Goal: Task Accomplishment & Management: Manage account settings

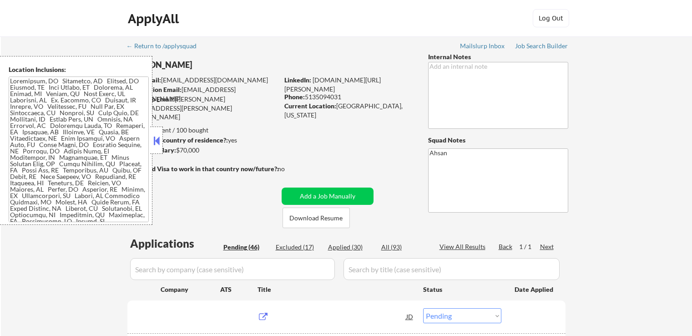
select select ""pending""
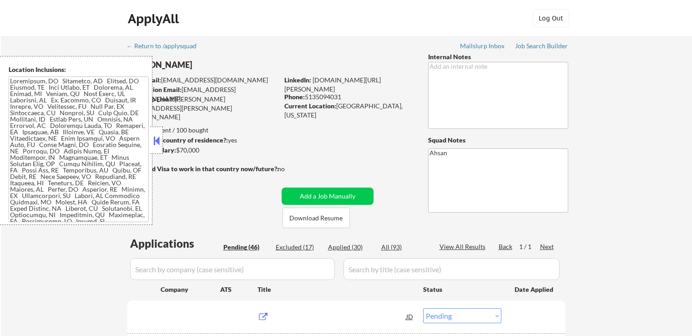
select select ""pending""
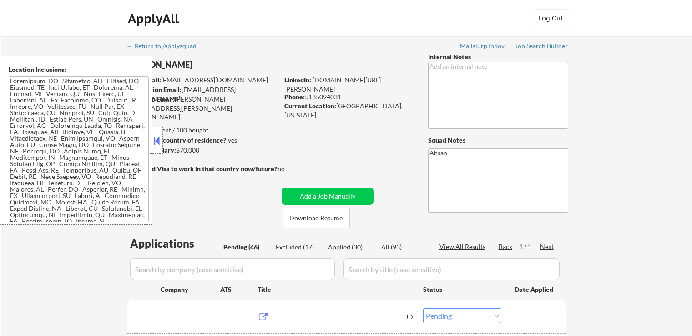
select select ""pending""
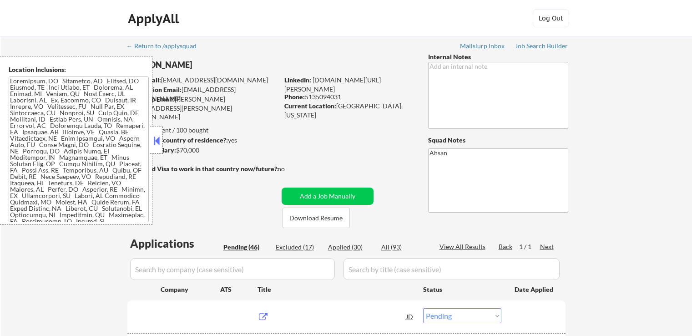
select select ""pending""
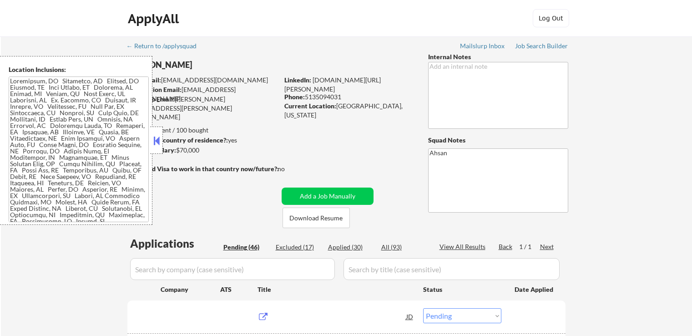
select select ""pending""
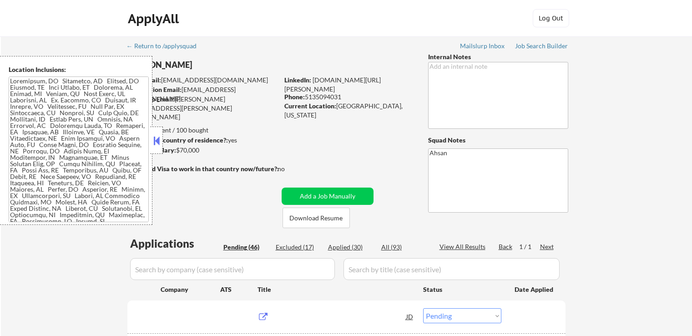
select select ""pending""
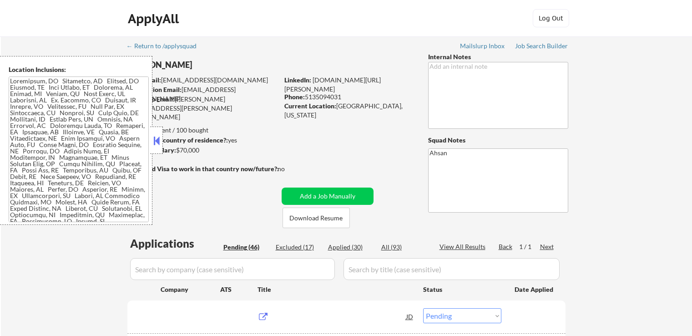
select select ""pending""
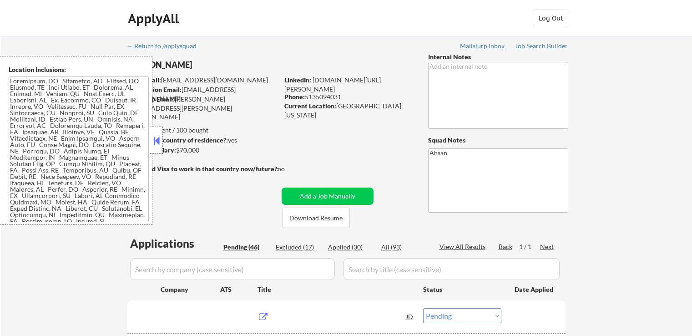
select select ""pending""
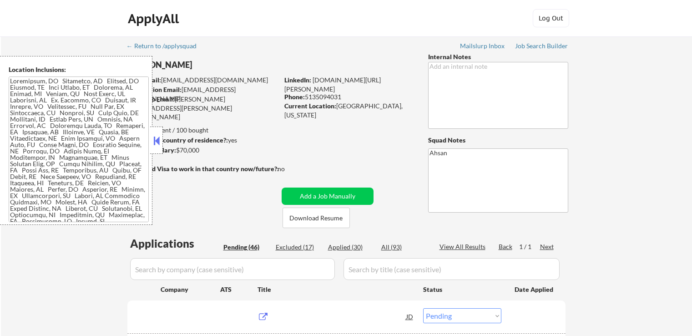
select select ""pending""
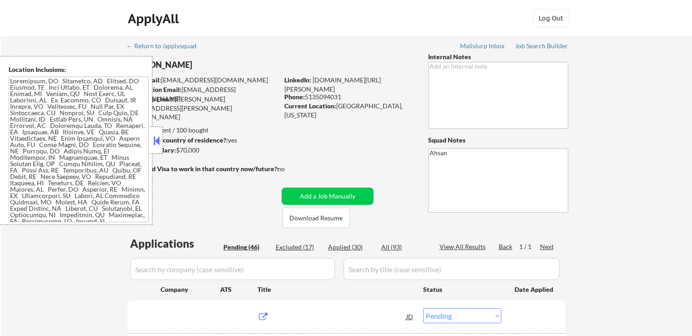
select select ""pending""
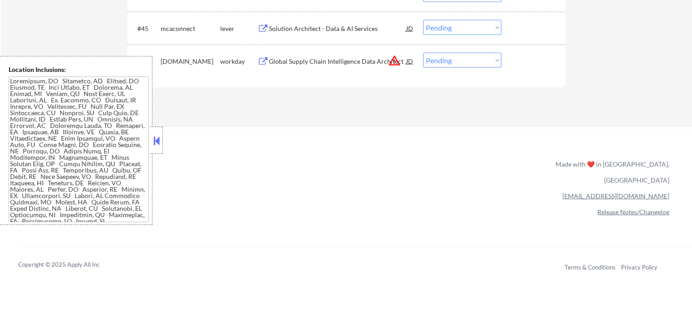
scroll to position [1730, 0]
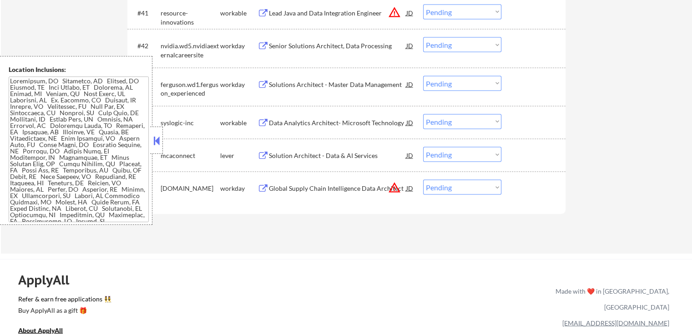
click at [260, 155] on button at bounding box center [263, 155] width 11 height 9
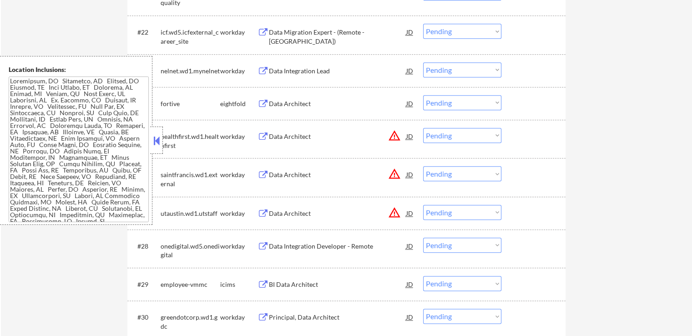
scroll to position [1001, 0]
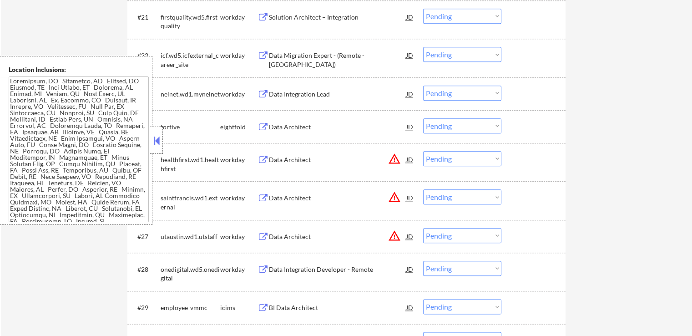
click at [263, 125] on button at bounding box center [263, 127] width 11 height 9
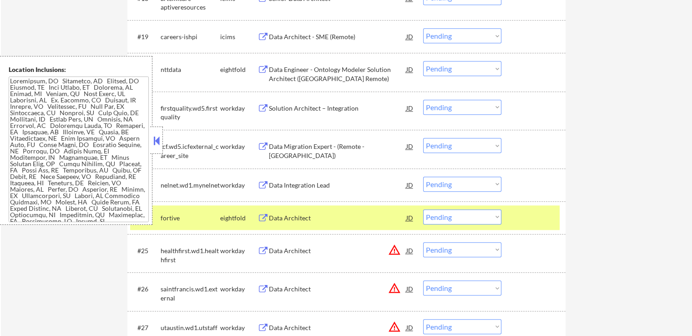
scroll to position [865, 0]
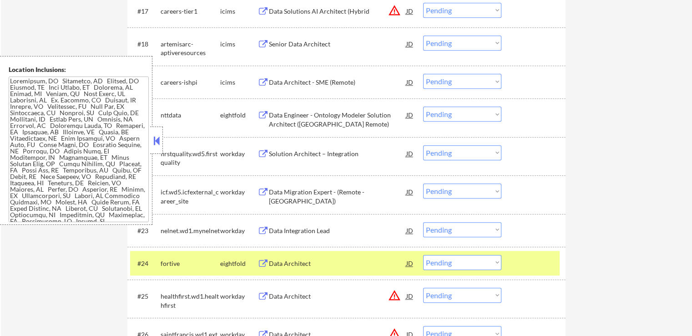
click at [258, 115] on button at bounding box center [263, 115] width 11 height 9
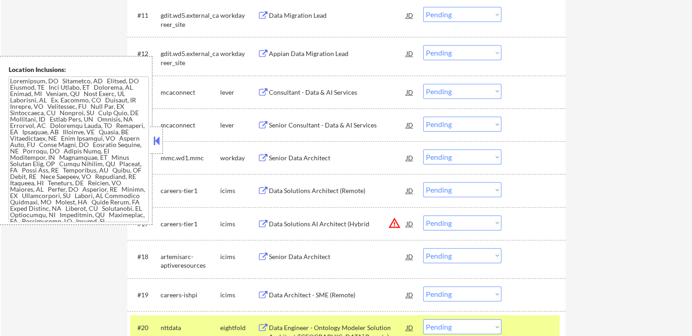
scroll to position [637, 0]
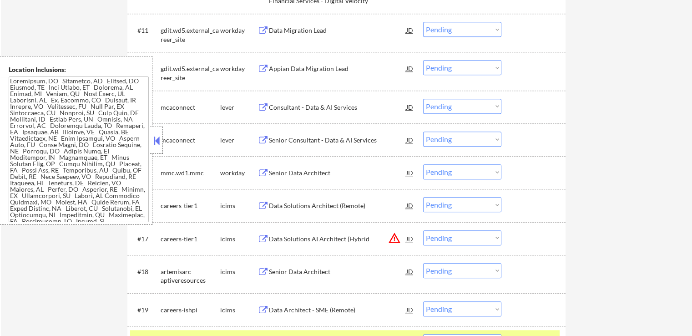
click at [267, 142] on button at bounding box center [263, 140] width 11 height 9
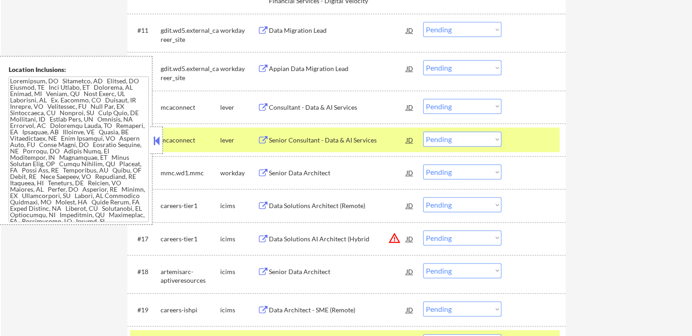
click at [259, 111] on button at bounding box center [263, 107] width 11 height 9
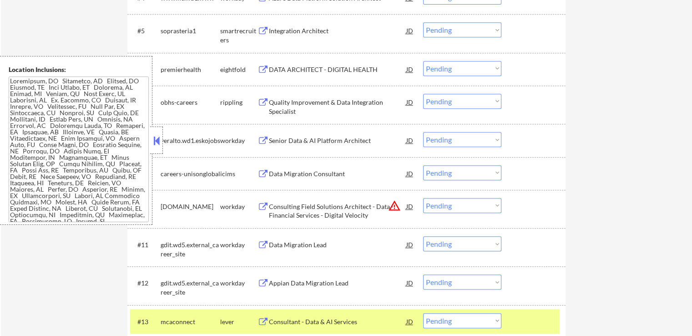
scroll to position [410, 0]
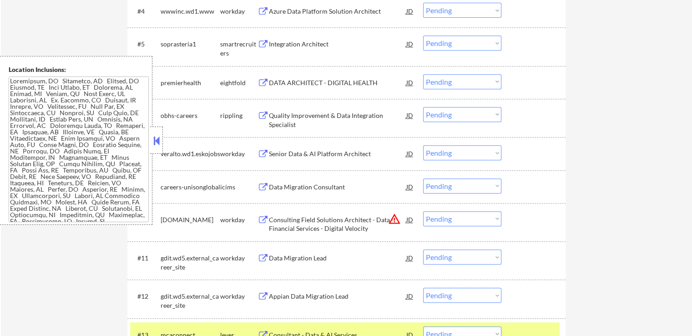
drag, startPoint x: 258, startPoint y: 115, endPoint x: 259, endPoint y: 108, distance: 7.1
click at [258, 115] on button at bounding box center [263, 116] width 11 height 9
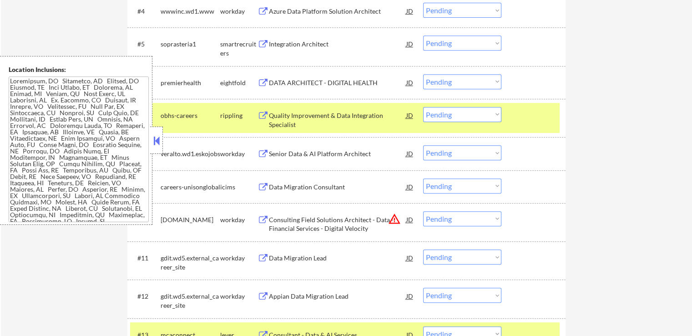
click at [260, 86] on button at bounding box center [263, 83] width 11 height 9
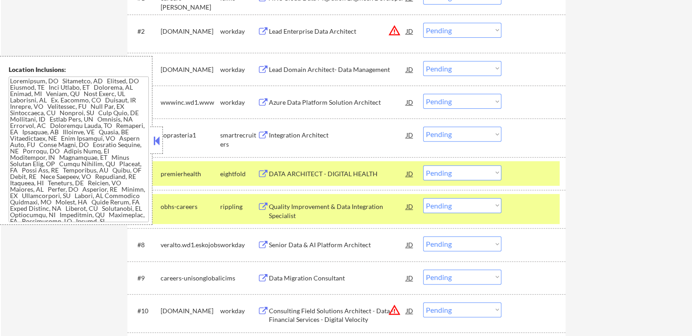
click at [261, 137] on button at bounding box center [263, 135] width 11 height 9
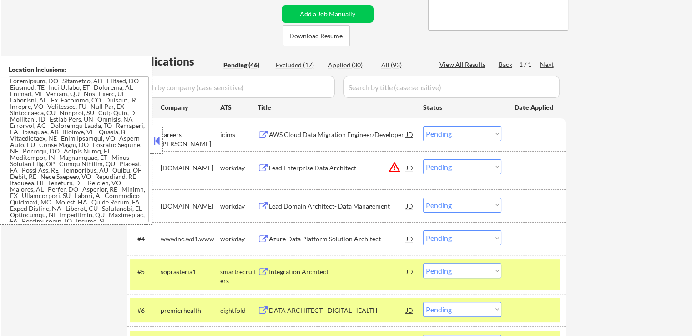
scroll to position [576, 0]
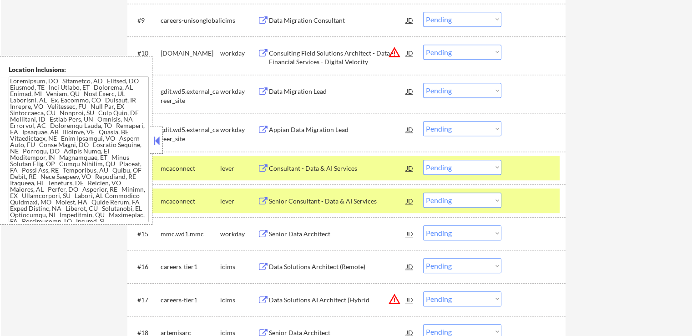
click at [264, 166] on button at bounding box center [263, 168] width 11 height 9
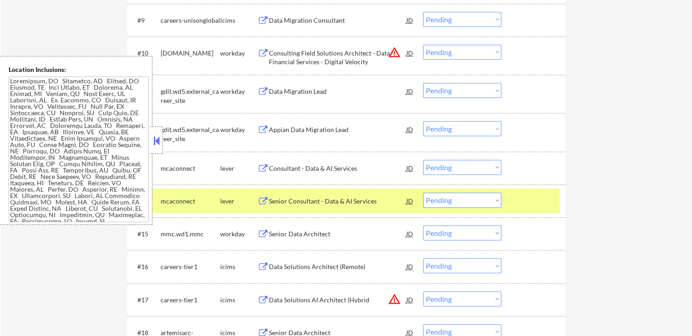
click at [462, 170] on select "Choose an option... Pending Applied Excluded (Questions) Excluded (Expired) Exc…" at bounding box center [462, 167] width 78 height 15
click at [423, 160] on select "Choose an option... Pending Applied Excluded (Questions) Excluded (Expired) Exc…" at bounding box center [462, 167] width 78 height 15
select select ""pending""
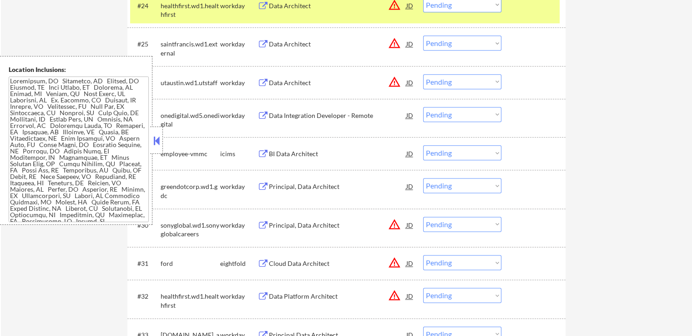
scroll to position [357, 0]
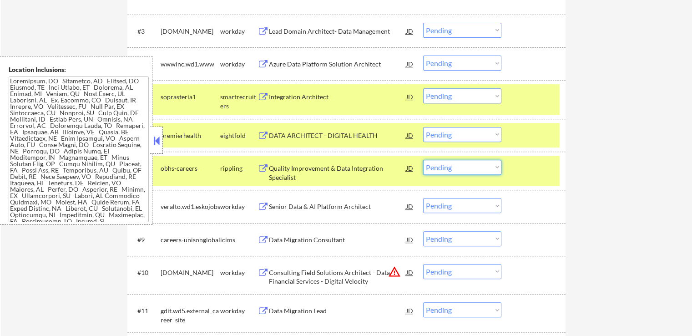
click at [444, 167] on select "Choose an option... Pending Applied Excluded (Questions) Excluded (Expired) Exc…" at bounding box center [462, 167] width 78 height 15
click at [423, 160] on select "Choose an option... Pending Applied Excluded (Questions) Excluded (Expired) Exc…" at bounding box center [462, 167] width 78 height 15
select select ""pending""
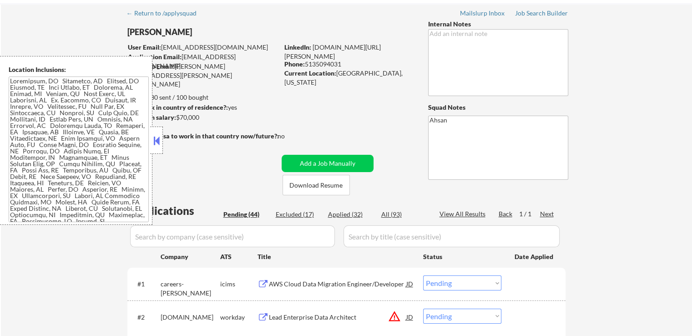
scroll to position [91, 0]
